Goal: Navigation & Orientation: Find specific page/section

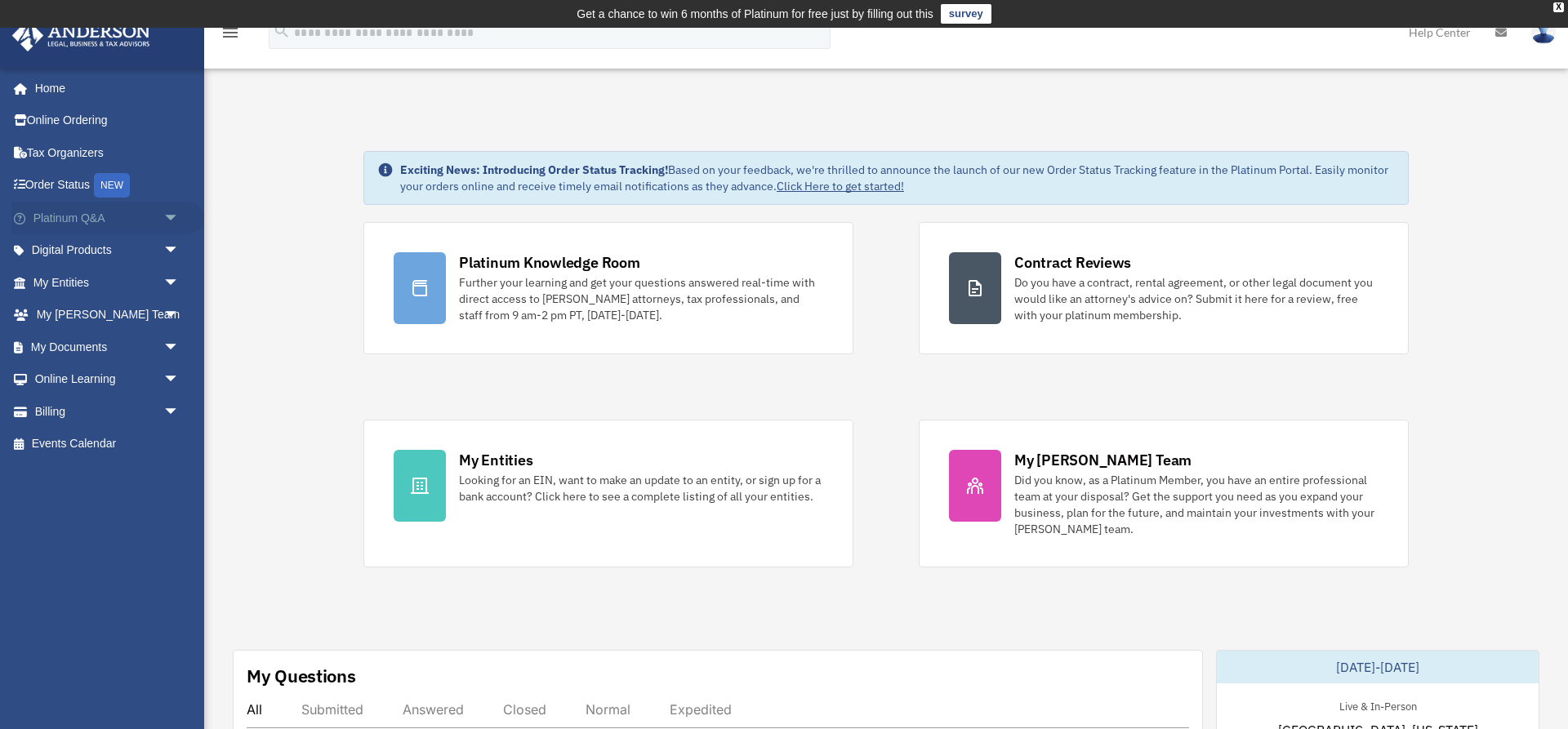
click at [92, 220] on link "Platinum Q&A arrow_drop_down" at bounding box center [107, 218] width 193 height 33
click at [63, 212] on link "Platinum Q&A arrow_drop_down" at bounding box center [107, 218] width 193 height 33
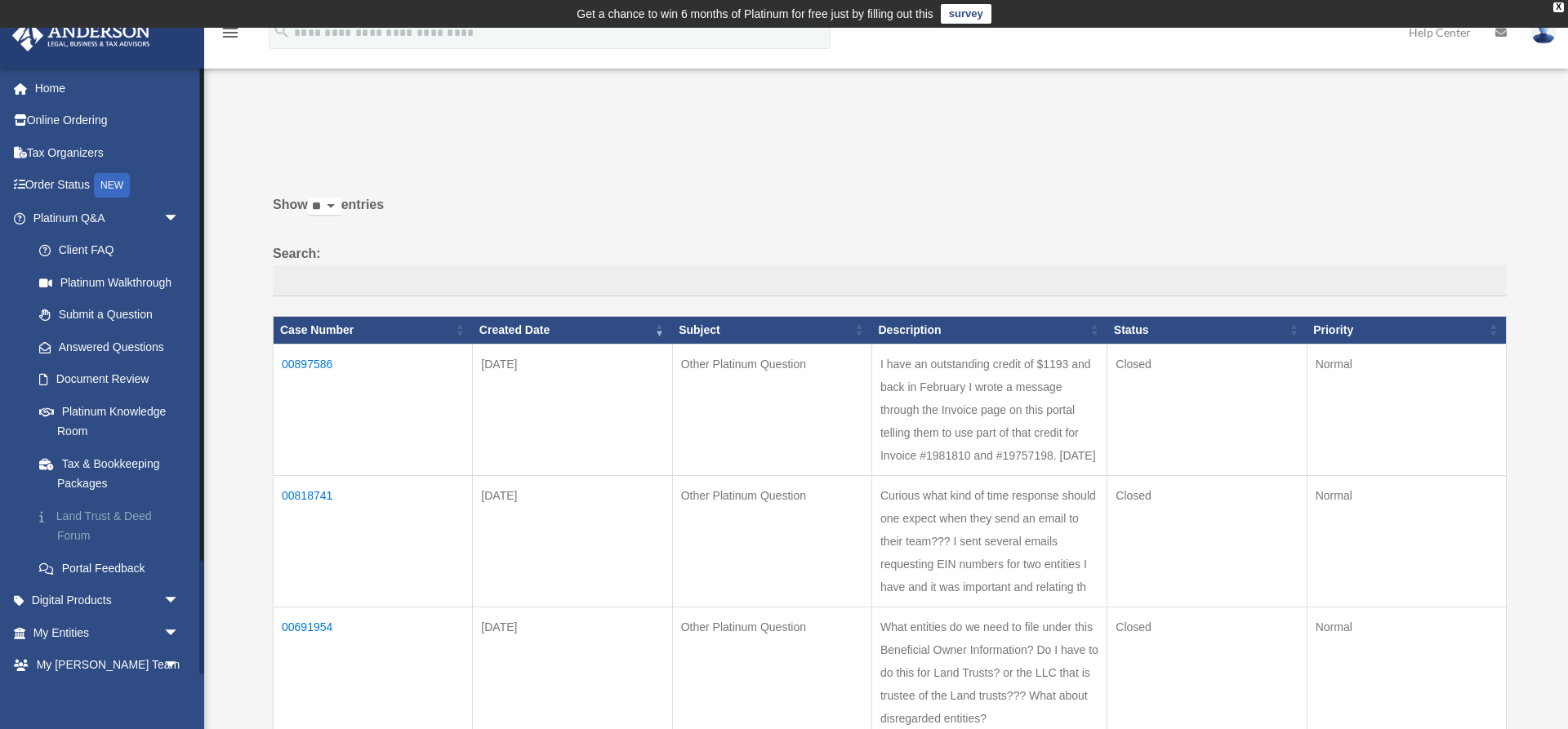
click at [83, 517] on link "Land Trust & Deed Forum" at bounding box center [113, 526] width 181 height 52
click at [81, 518] on link "Land Trust & Deed Forum" at bounding box center [113, 526] width 181 height 52
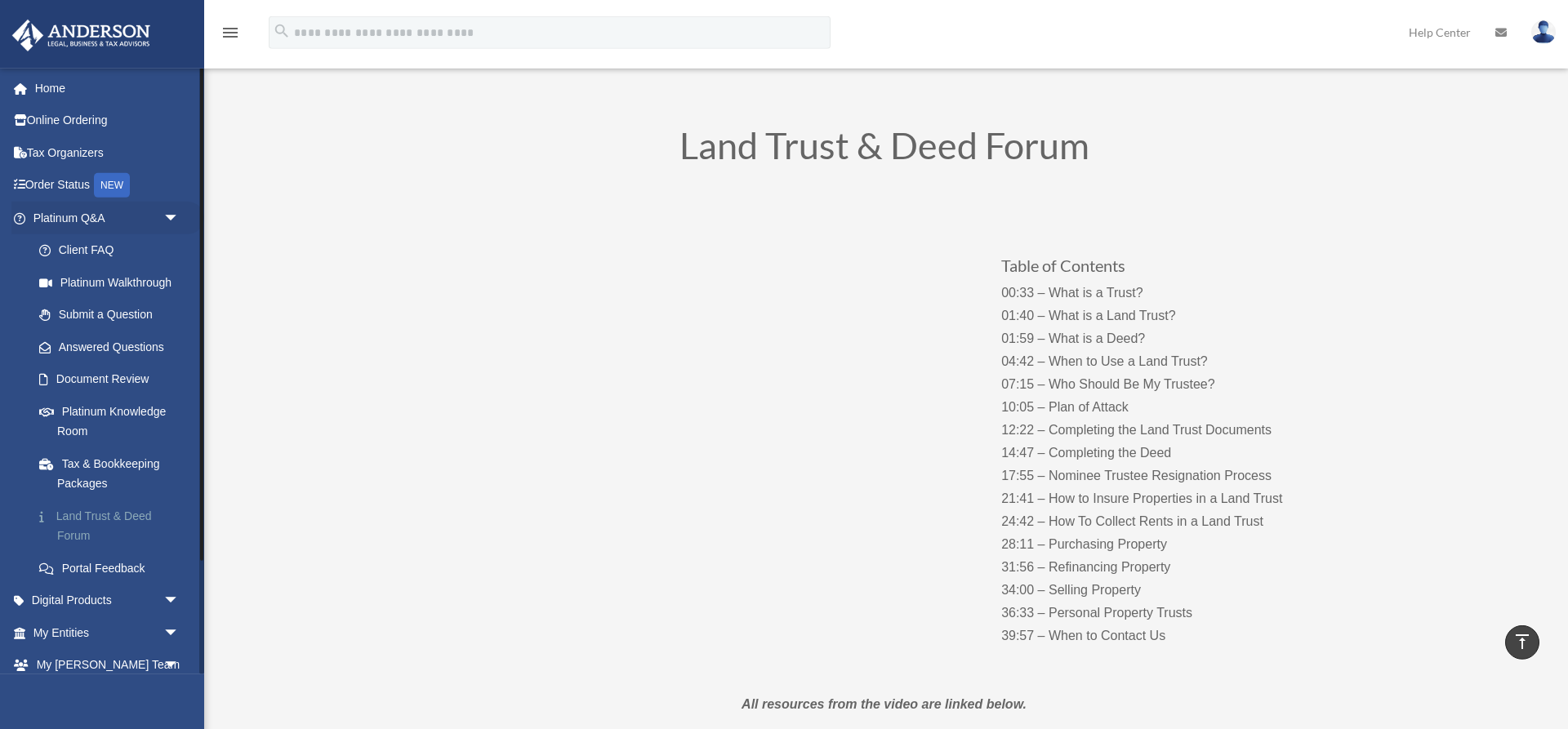
scroll to position [83, 0]
